Goal: Task Accomplishment & Management: Use online tool/utility

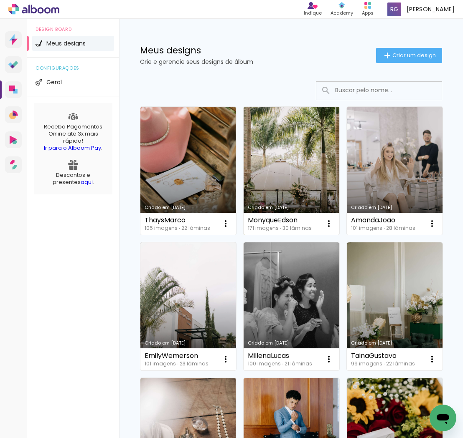
click at [303, 164] on link "Criado em [DATE]" at bounding box center [291, 171] width 96 height 128
